Goal: Navigation & Orientation: Find specific page/section

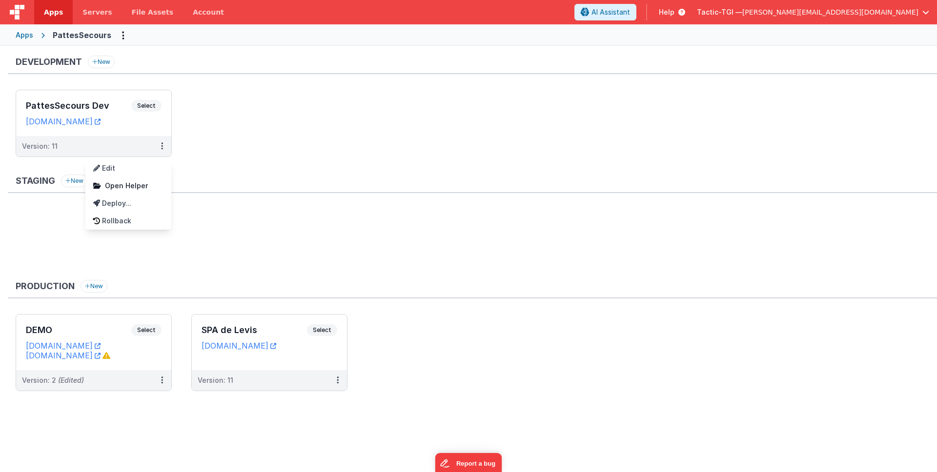
drag, startPoint x: 262, startPoint y: 192, endPoint x: 249, endPoint y: 194, distance: 13.4
click at [262, 193] on div at bounding box center [468, 236] width 937 height 472
click at [102, 143] on div "Version: 11" at bounding box center [87, 147] width 131 height 10
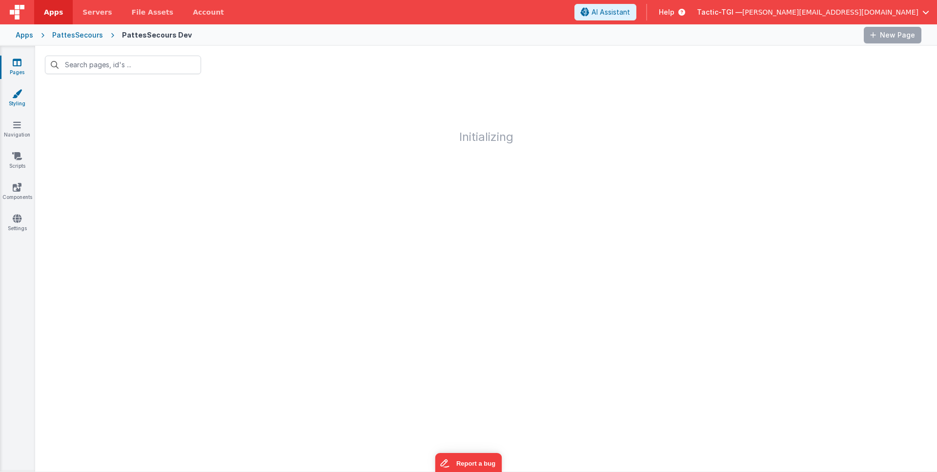
click at [19, 93] on icon at bounding box center [17, 94] width 10 height 10
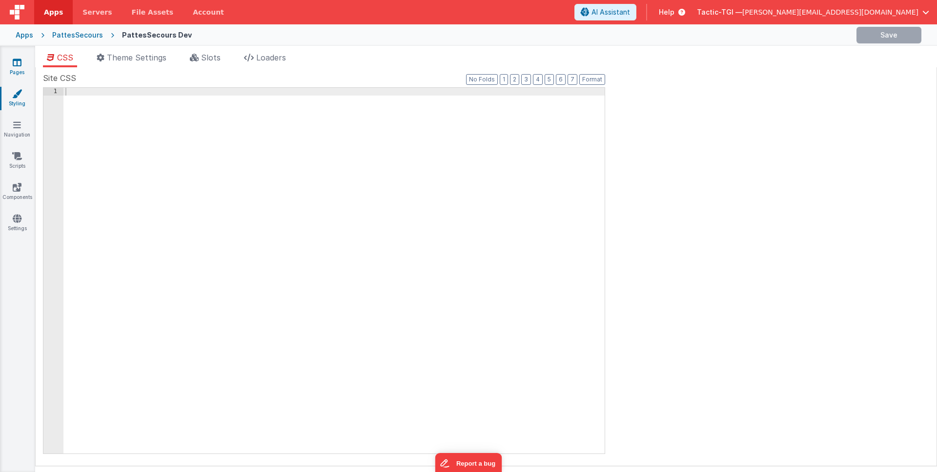
click at [15, 65] on icon at bounding box center [17, 63] width 9 height 10
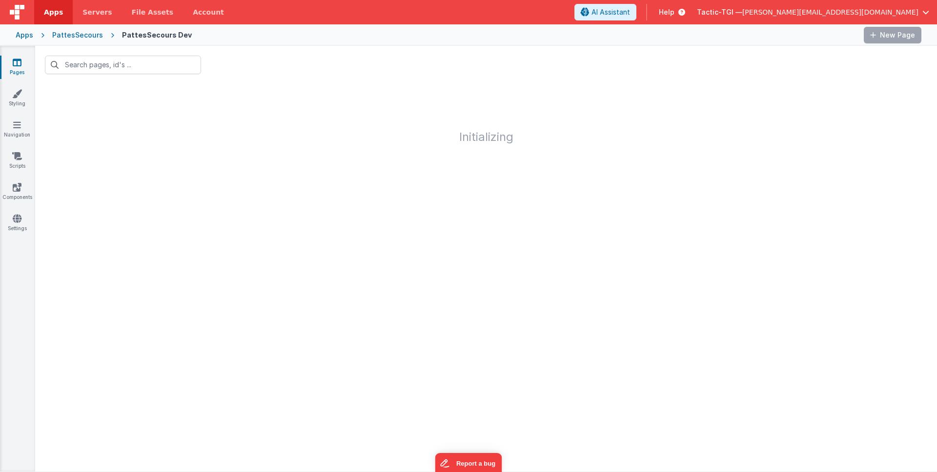
click at [10, 113] on div "Pages Styling Navigation Scripts Components Settings" at bounding box center [17, 259] width 35 height 426
click at [19, 131] on link "Navigation" at bounding box center [17, 130] width 35 height 20
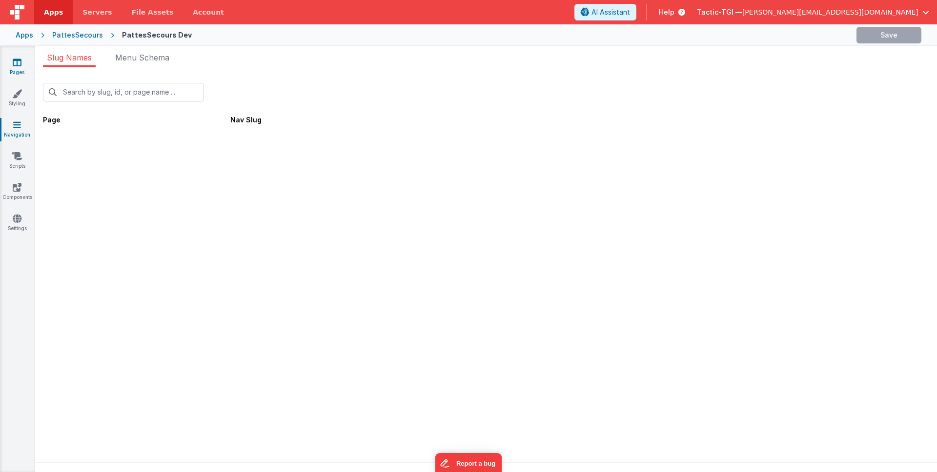
click at [18, 67] on link "Pages" at bounding box center [17, 68] width 35 height 20
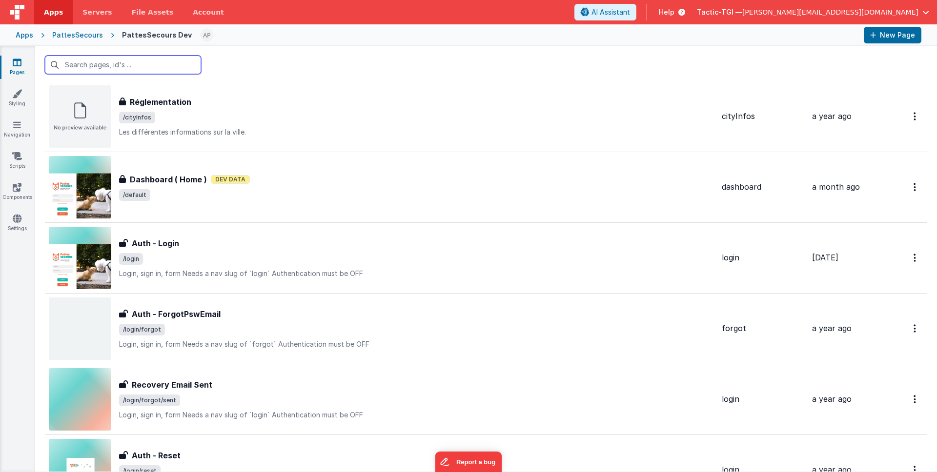
scroll to position [290, 0]
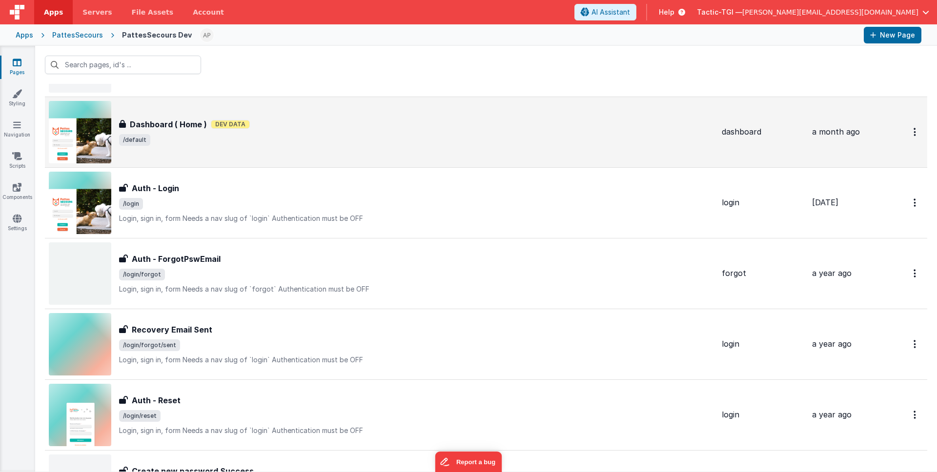
click at [469, 127] on div "Dashboard ( Home ) Dev Data" at bounding box center [416, 125] width 595 height 12
